Goal: Task Accomplishment & Management: Manage account settings

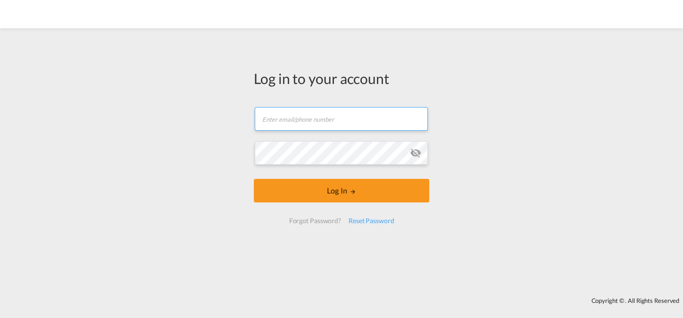
click at [280, 125] on input "text" at bounding box center [341, 119] width 173 height 24
type input "[EMAIL_ADDRESS][DOMAIN_NAME]"
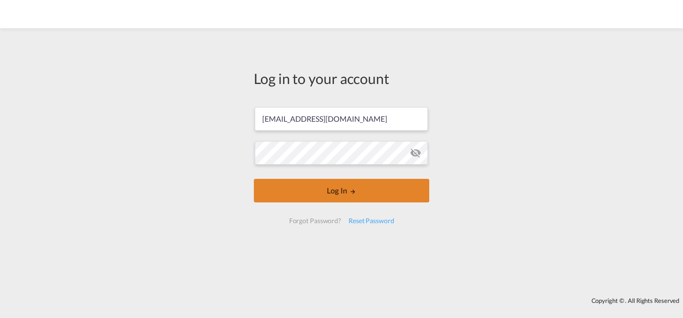
click at [304, 188] on button "Log In" at bounding box center [342, 191] width 176 height 24
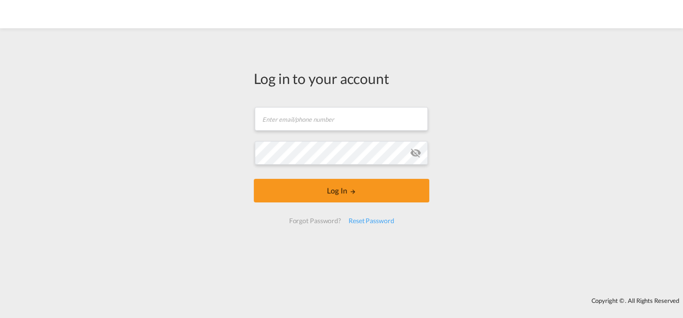
click at [292, 75] on div "Log in to your account" at bounding box center [342, 78] width 176 height 20
click at [370, 221] on div "Reset Password" at bounding box center [371, 220] width 53 height 17
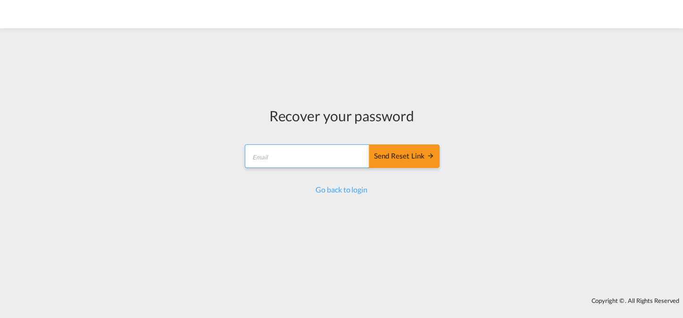
click at [303, 160] on input "email" at bounding box center [307, 156] width 125 height 24
type input "[EMAIL_ADDRESS][DOMAIN_NAME]"
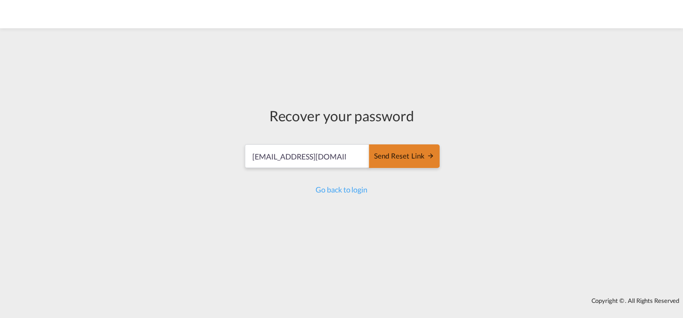
click at [399, 157] on div "Send reset link" at bounding box center [404, 156] width 60 height 11
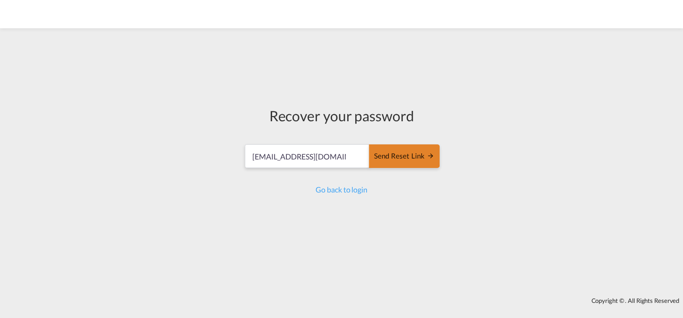
click at [399, 157] on div "Send reset link" at bounding box center [404, 156] width 60 height 11
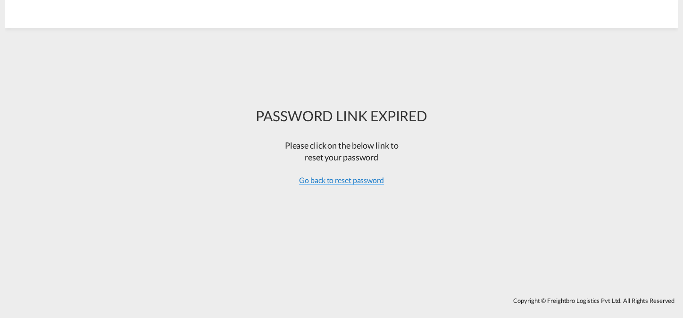
click at [359, 179] on span "Go back to reset password" at bounding box center [341, 180] width 85 height 9
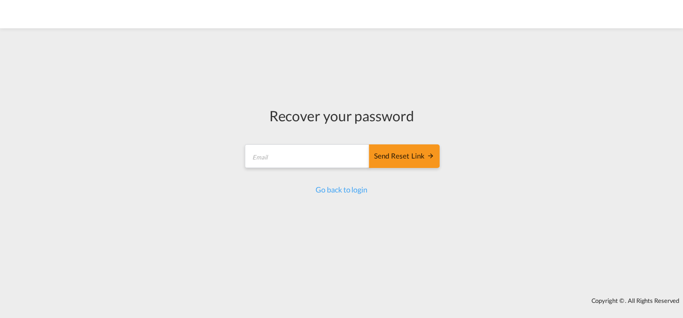
click at [287, 141] on form "Send reset link Email field is required Send reset link" at bounding box center [342, 157] width 196 height 45
